Goal: Find specific page/section: Find specific page/section

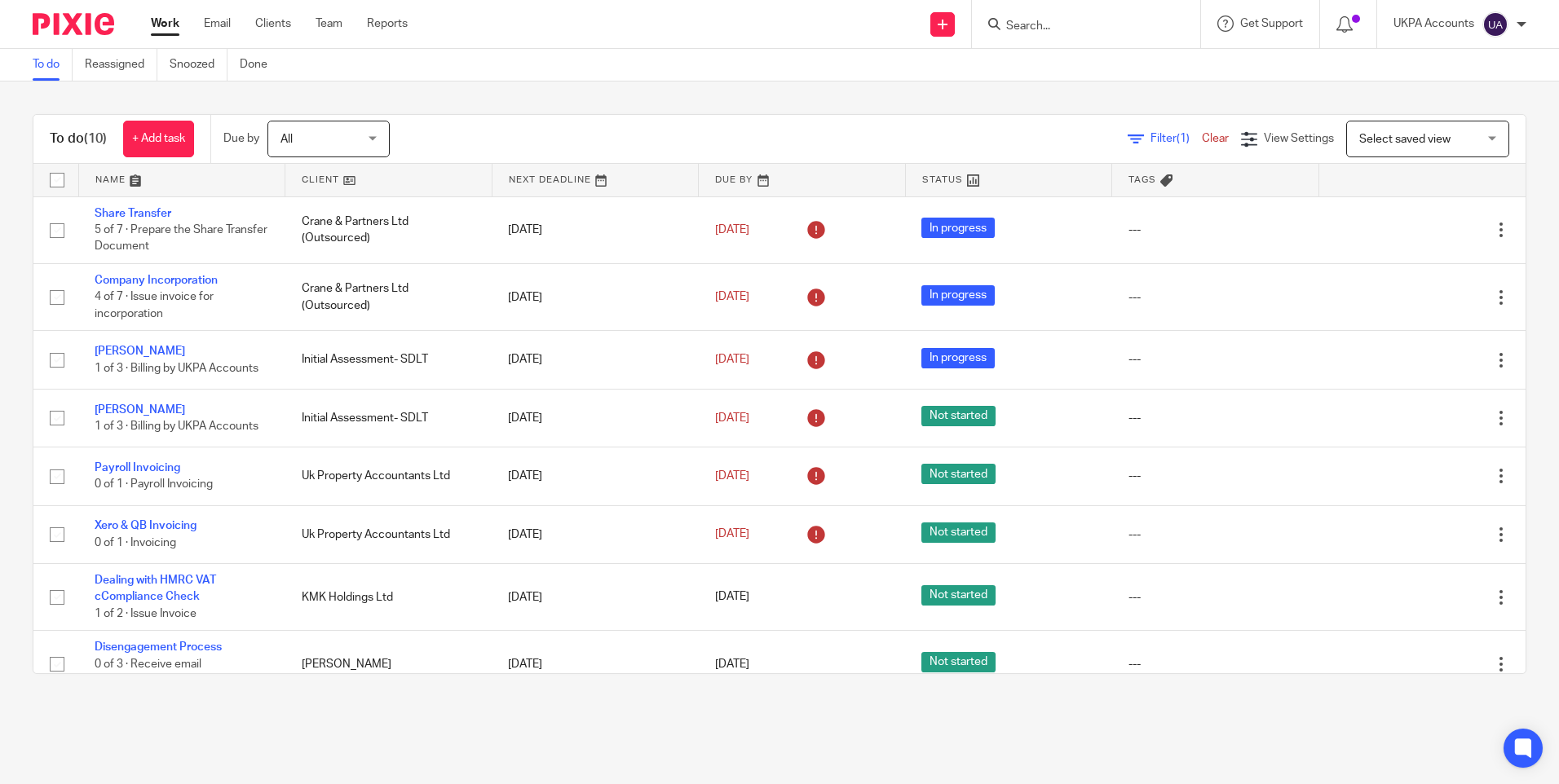
click at [1028, 27] on input "Search" at bounding box center [1078, 26] width 147 height 15
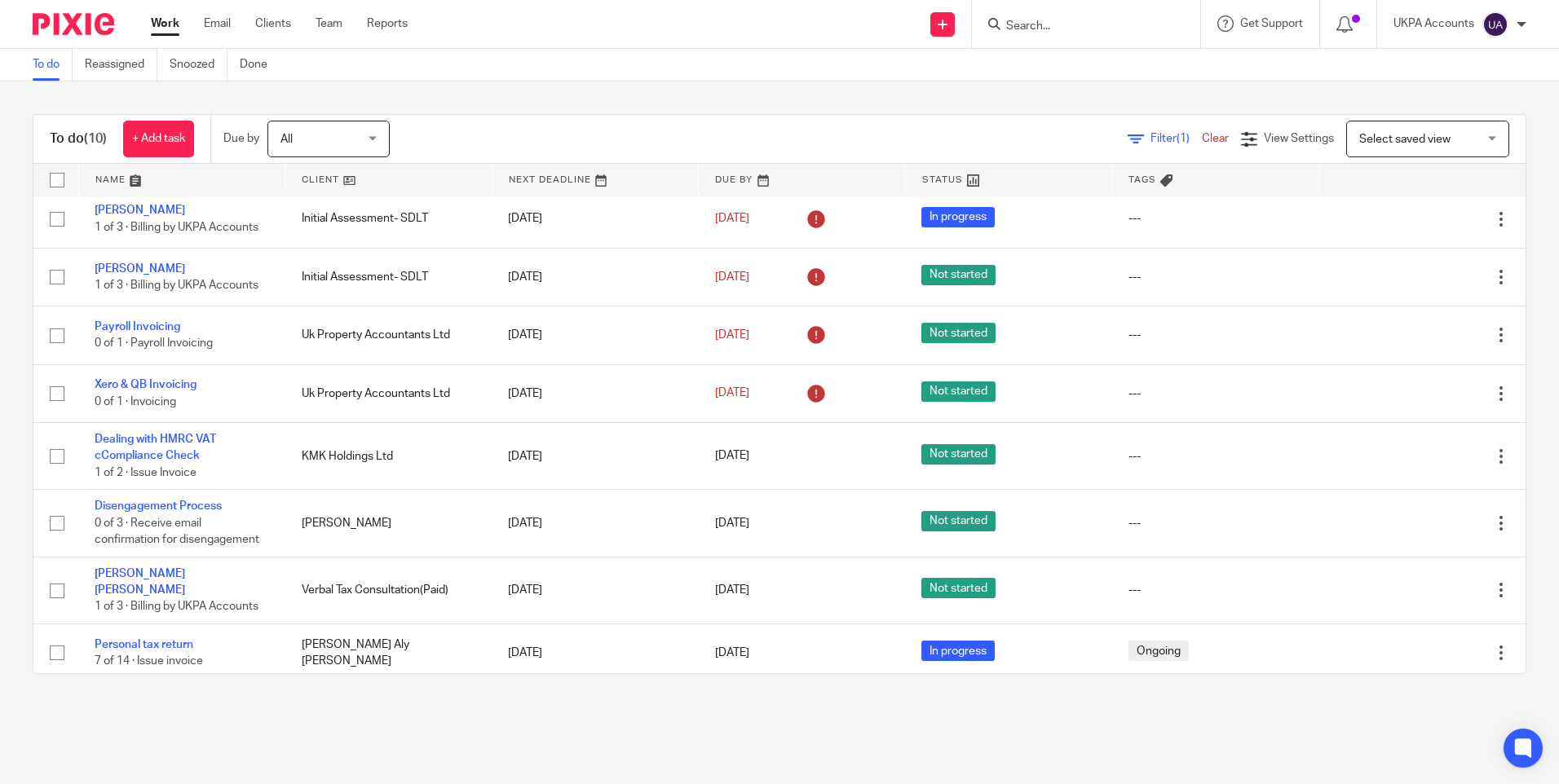
paste input "Coqoon Ltd"
type input "Coqoon Ltd"
click button "submit" at bounding box center [0, 0] width 0 height 0
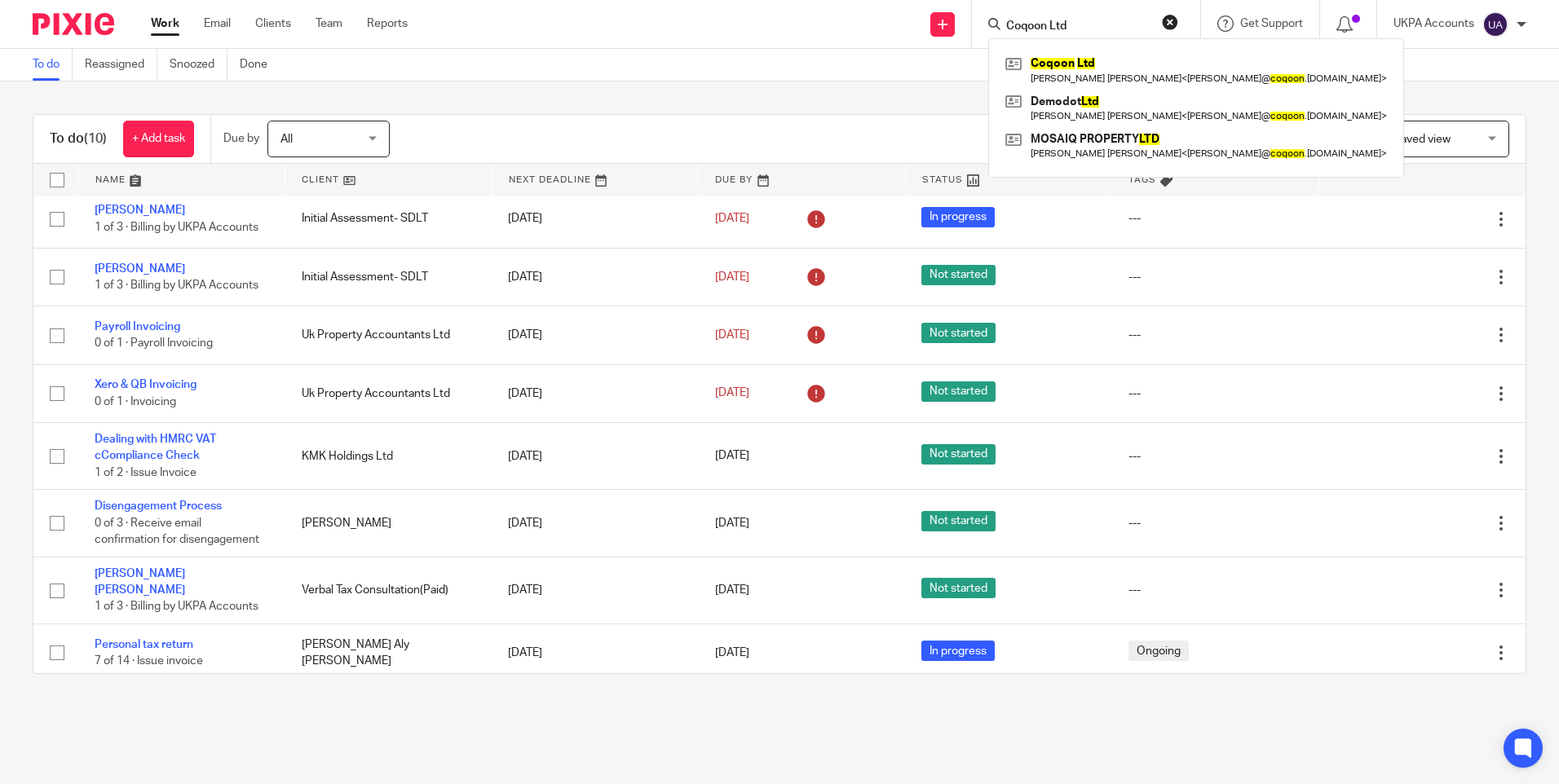
click at [1093, 25] on input "Coqoon Ltd" at bounding box center [1078, 26] width 147 height 15
drag, startPoint x: 1092, startPoint y: 24, endPoint x: 952, endPoint y: 27, distance: 140.0
click at [952, 27] on div "Send new email Create task Add client Coqoon Ltd Coqoon Ltd Ian Mark Geeves < i…" at bounding box center [996, 23] width 1127 height 48
paste input "Willox Electrical Ltd"
type input "Willox Electrical Ltd"
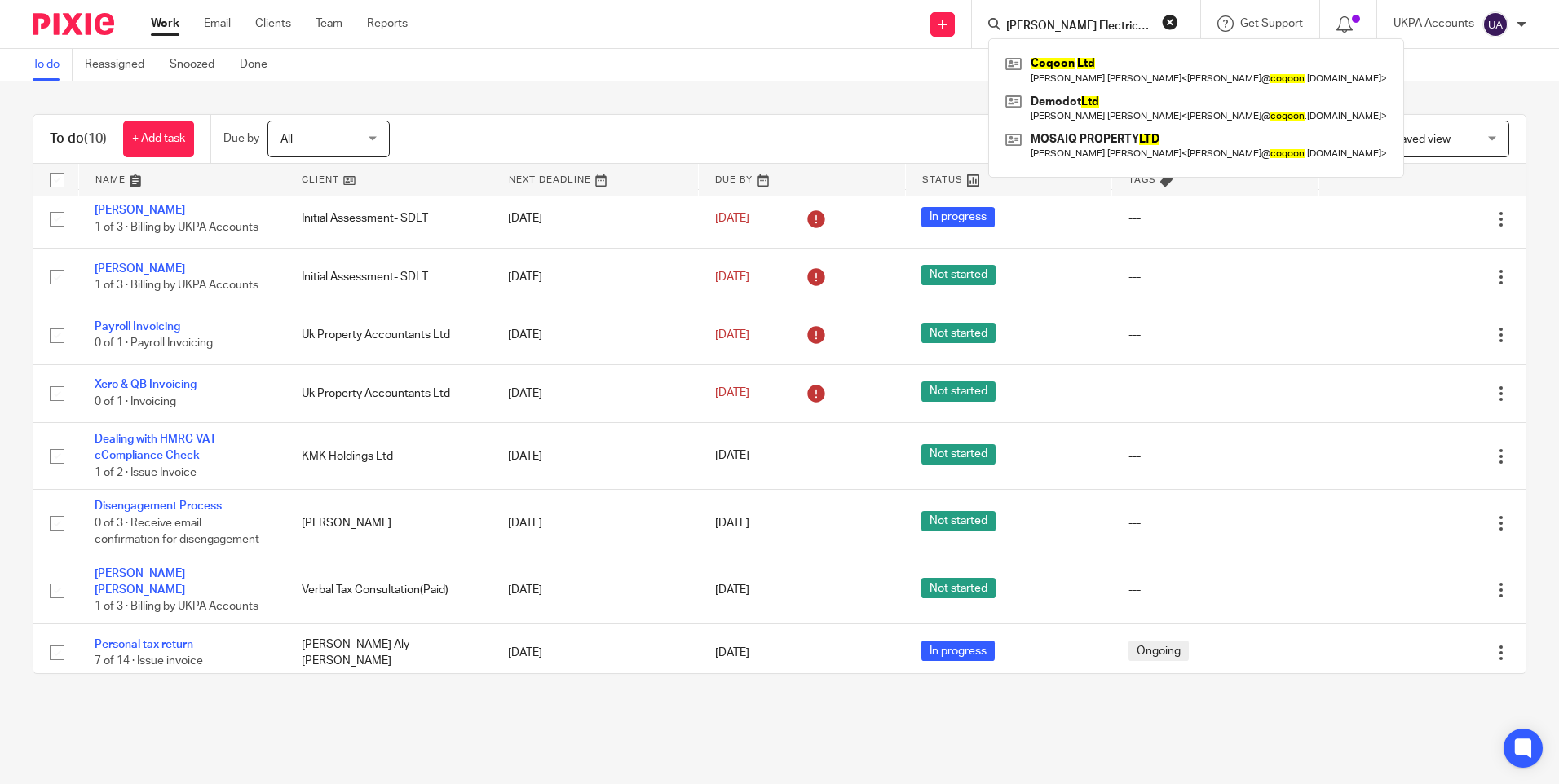
click button "submit" at bounding box center [0, 0] width 0 height 0
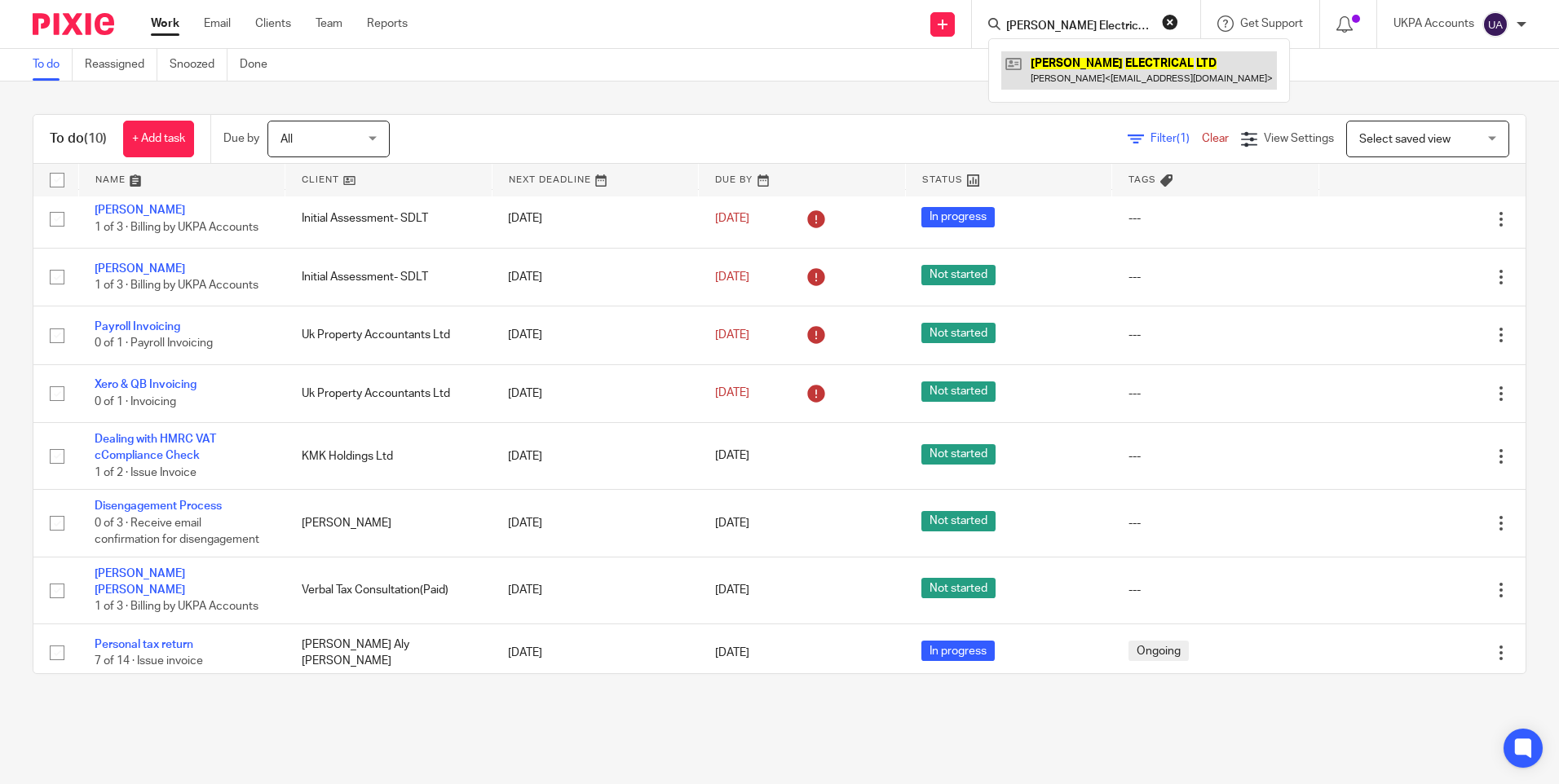
click at [1072, 68] on link at bounding box center [1139, 70] width 276 height 37
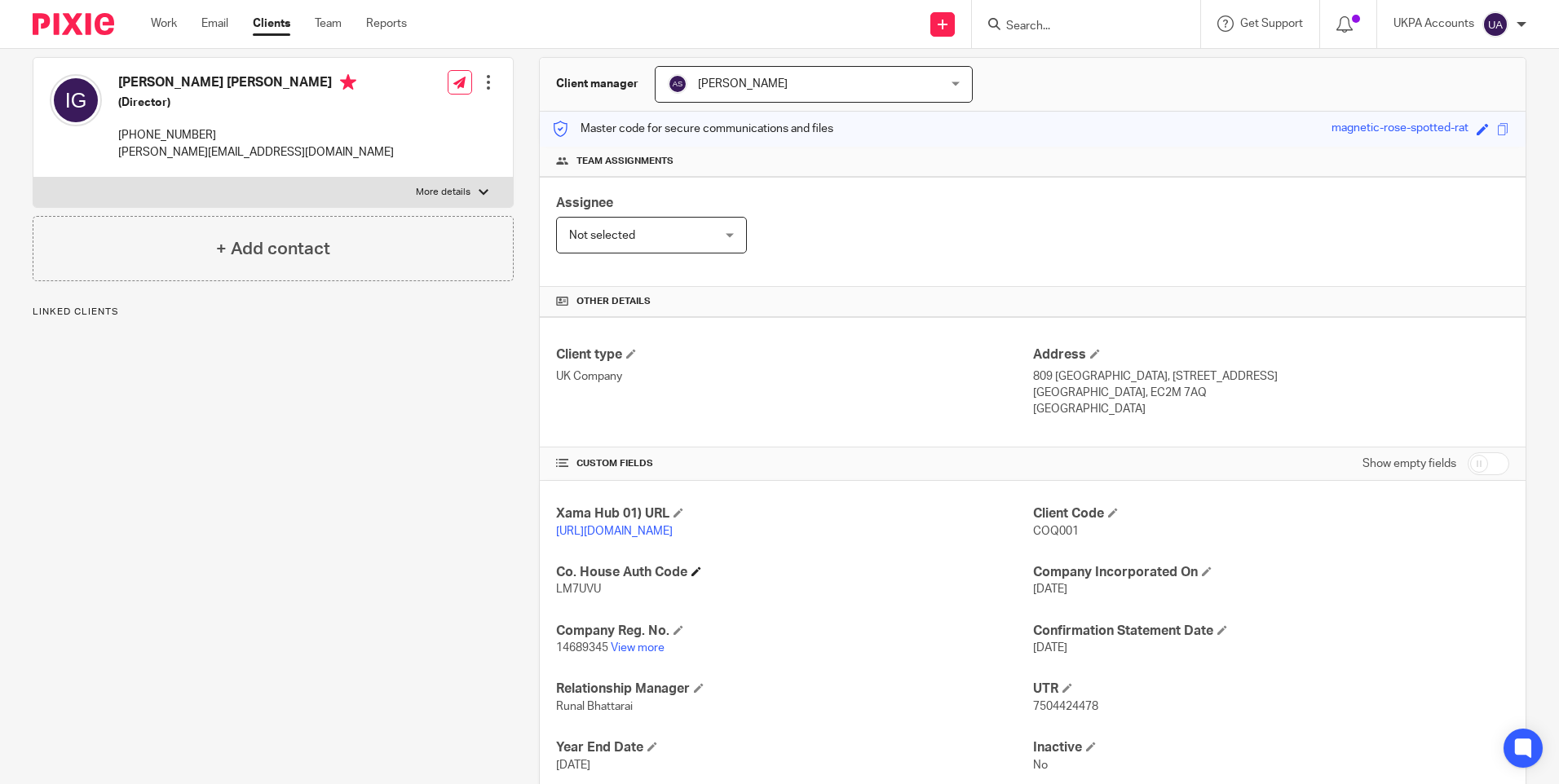
scroll to position [163, 0]
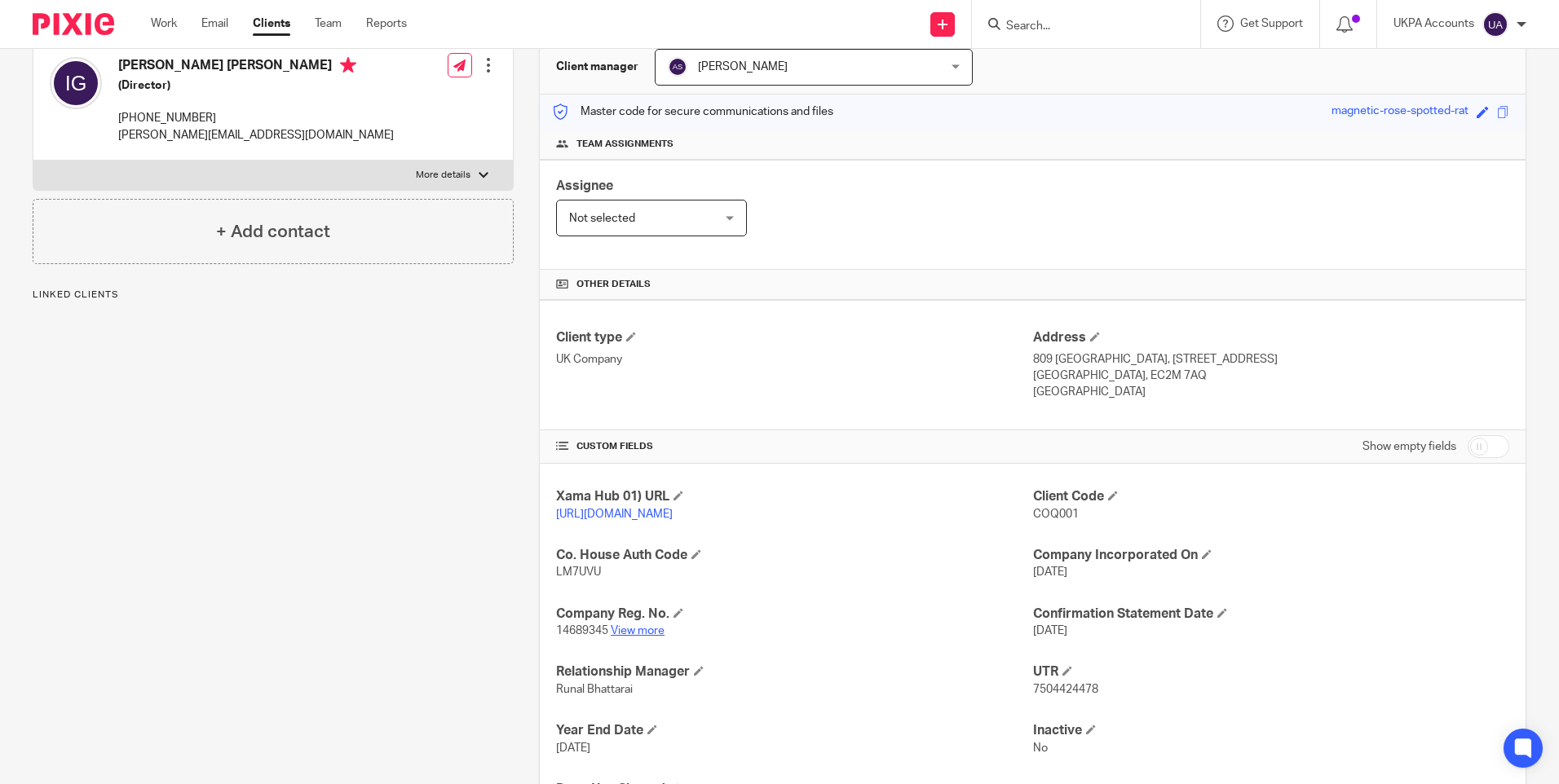
click at [649, 636] on link "View more" at bounding box center [637, 631] width 54 height 12
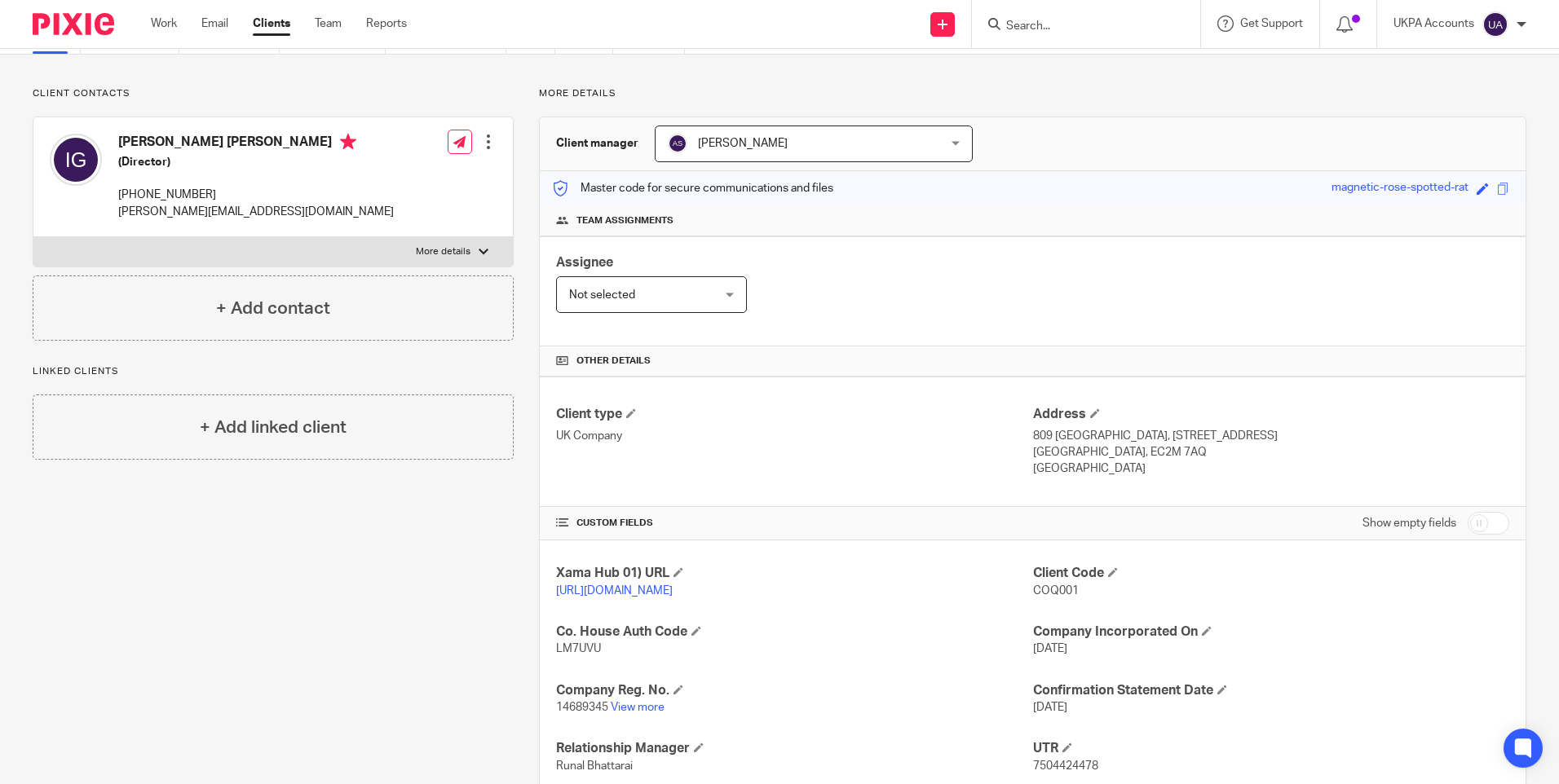
scroll to position [0, 0]
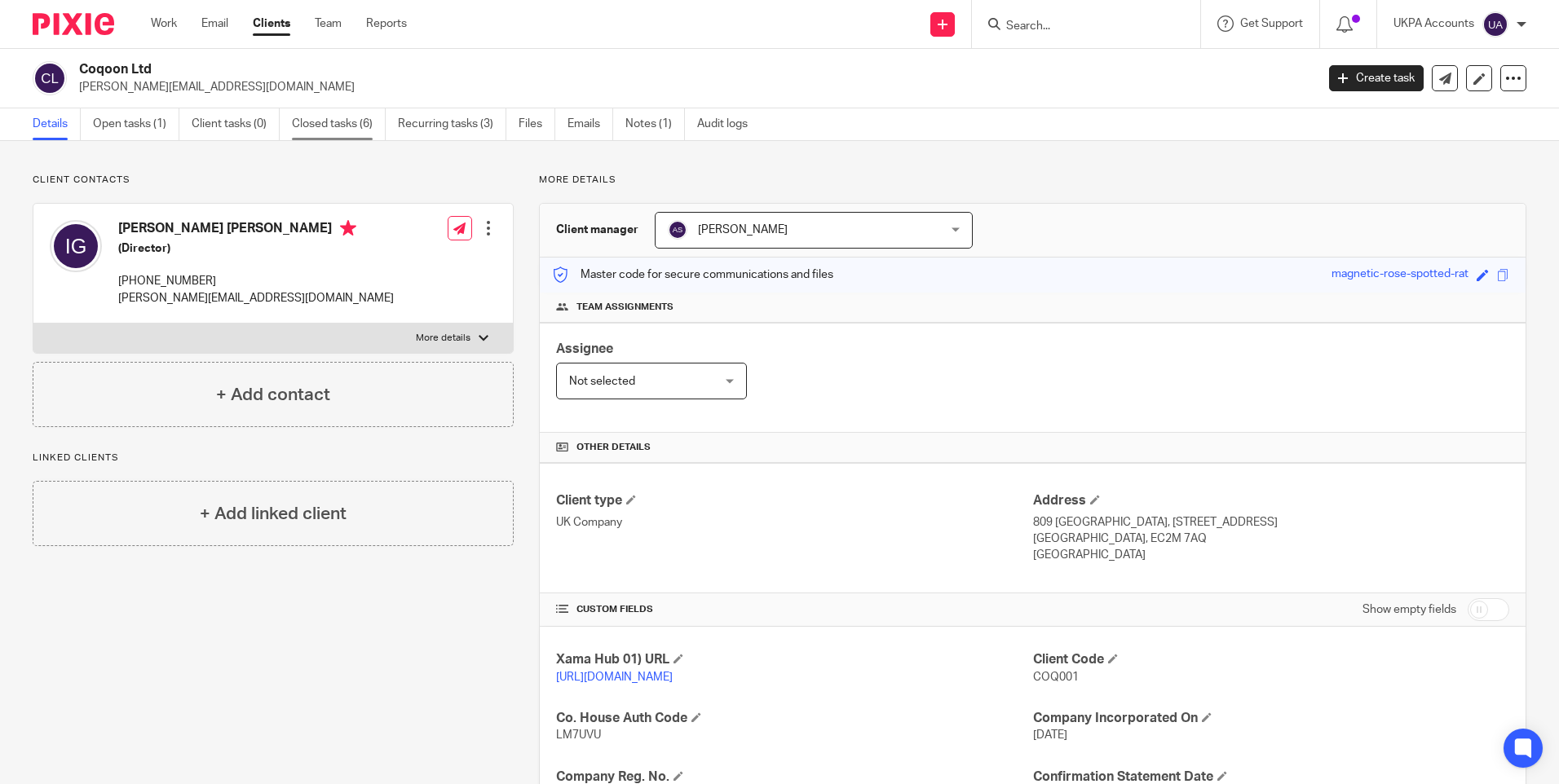
click at [335, 121] on link "Closed tasks (6)" at bounding box center [338, 124] width 94 height 32
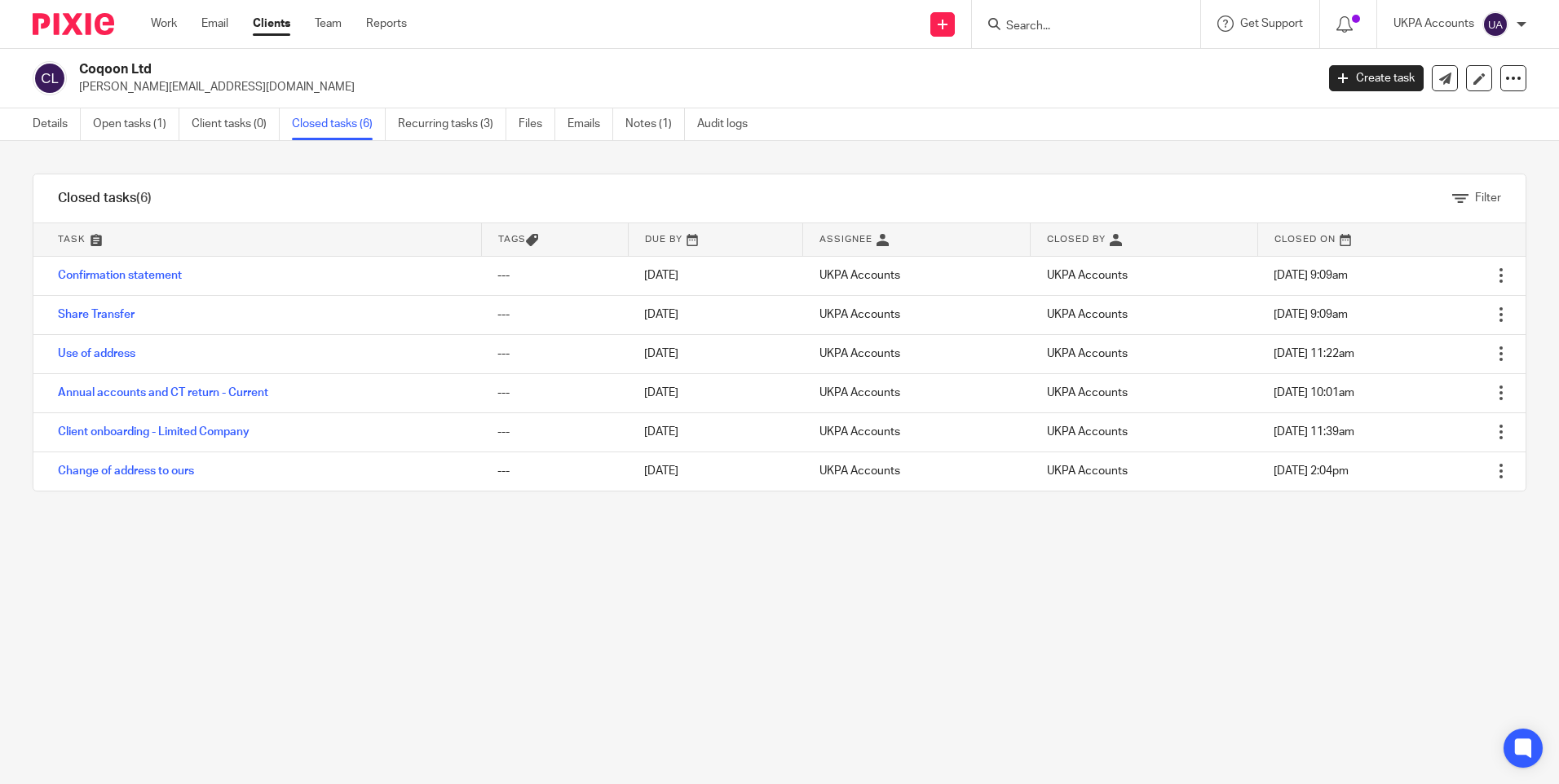
click at [189, 395] on link "Annual accounts and CT return - Current" at bounding box center [162, 393] width 210 height 12
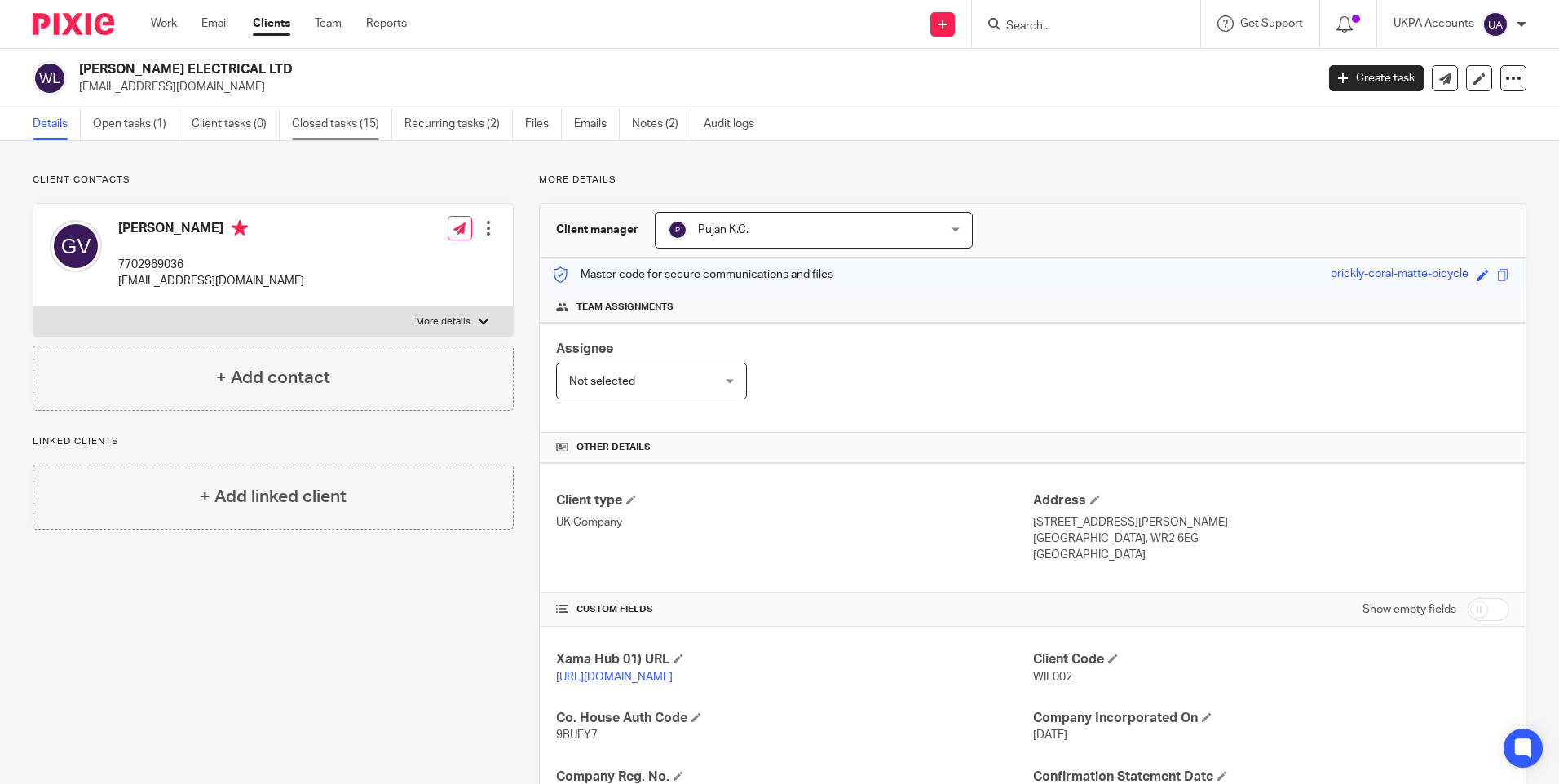
click at [326, 128] on link "Closed tasks (15)" at bounding box center [341, 124] width 101 height 32
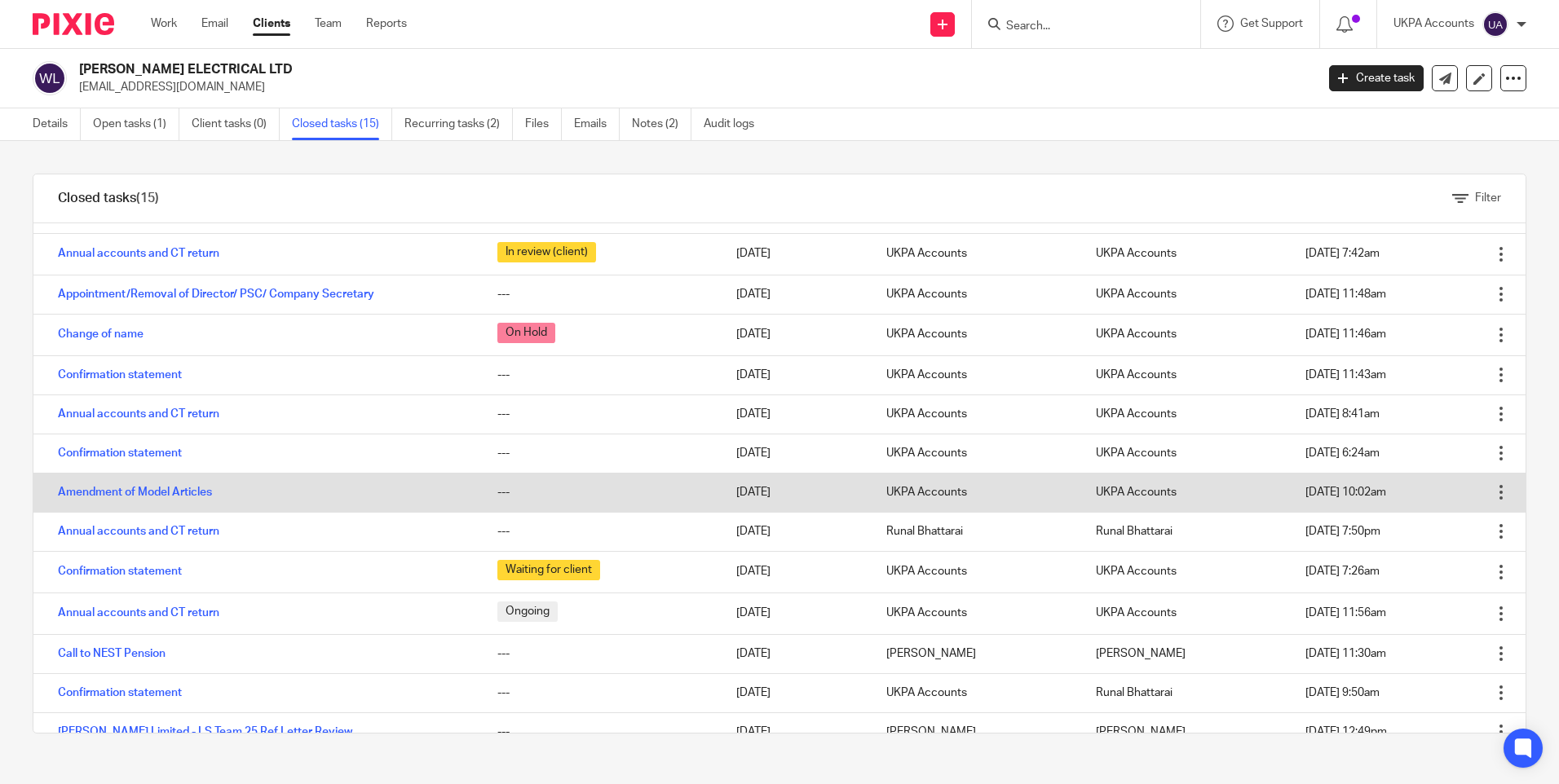
scroll to position [120, 0]
